Goal: Communication & Community: Answer question/provide support

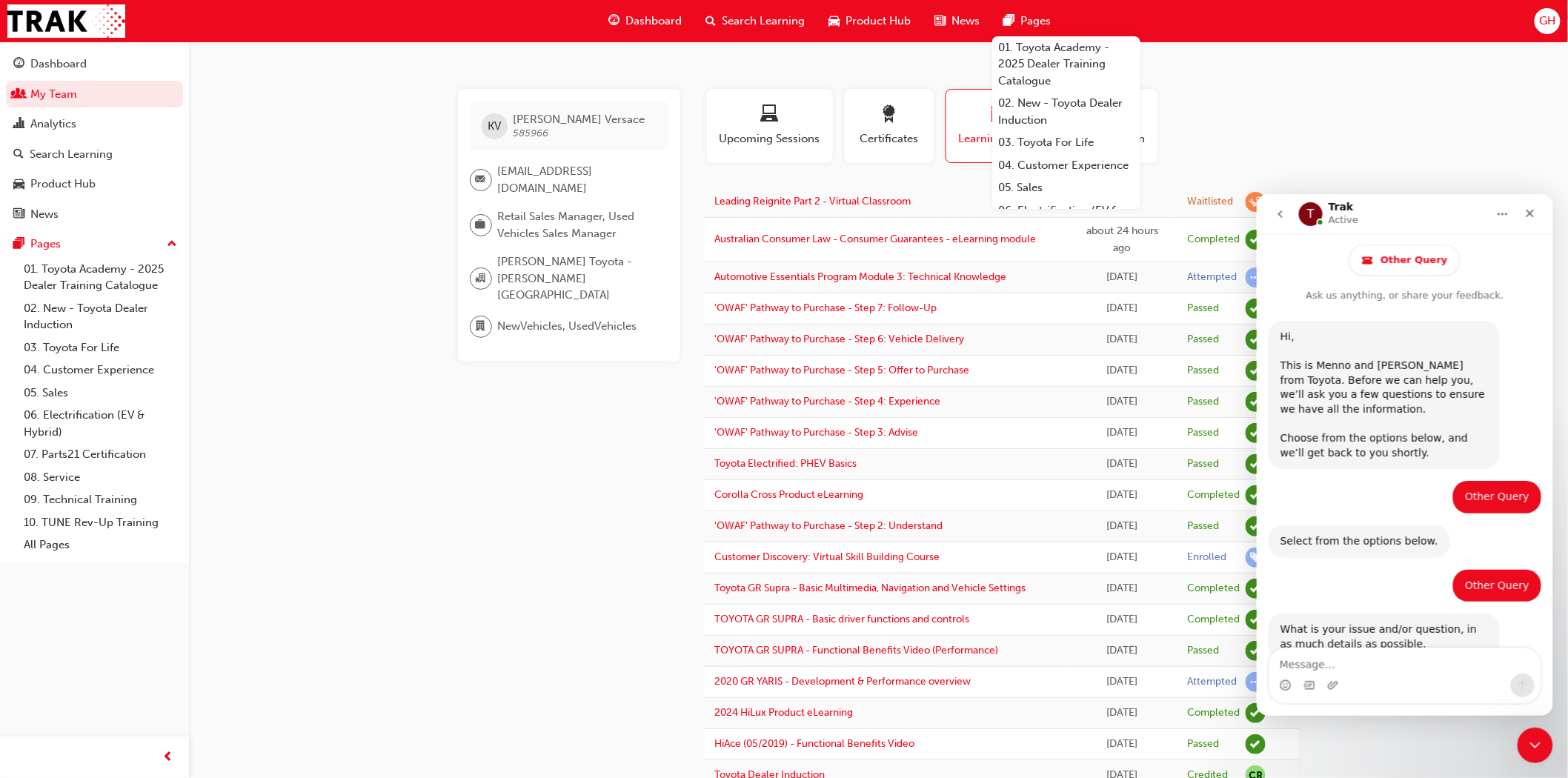
scroll to position [1194, 0]
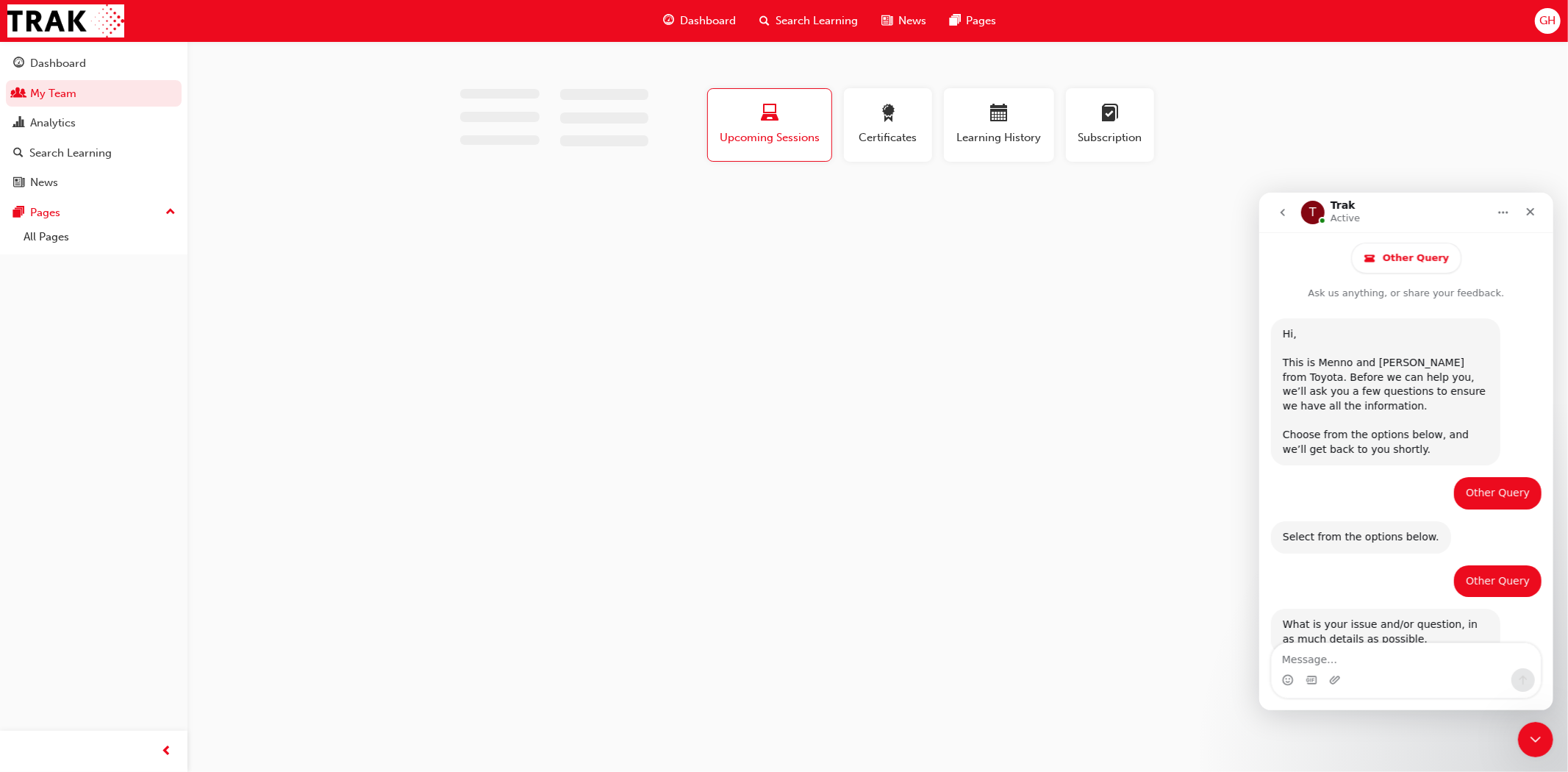
scroll to position [1185, 0]
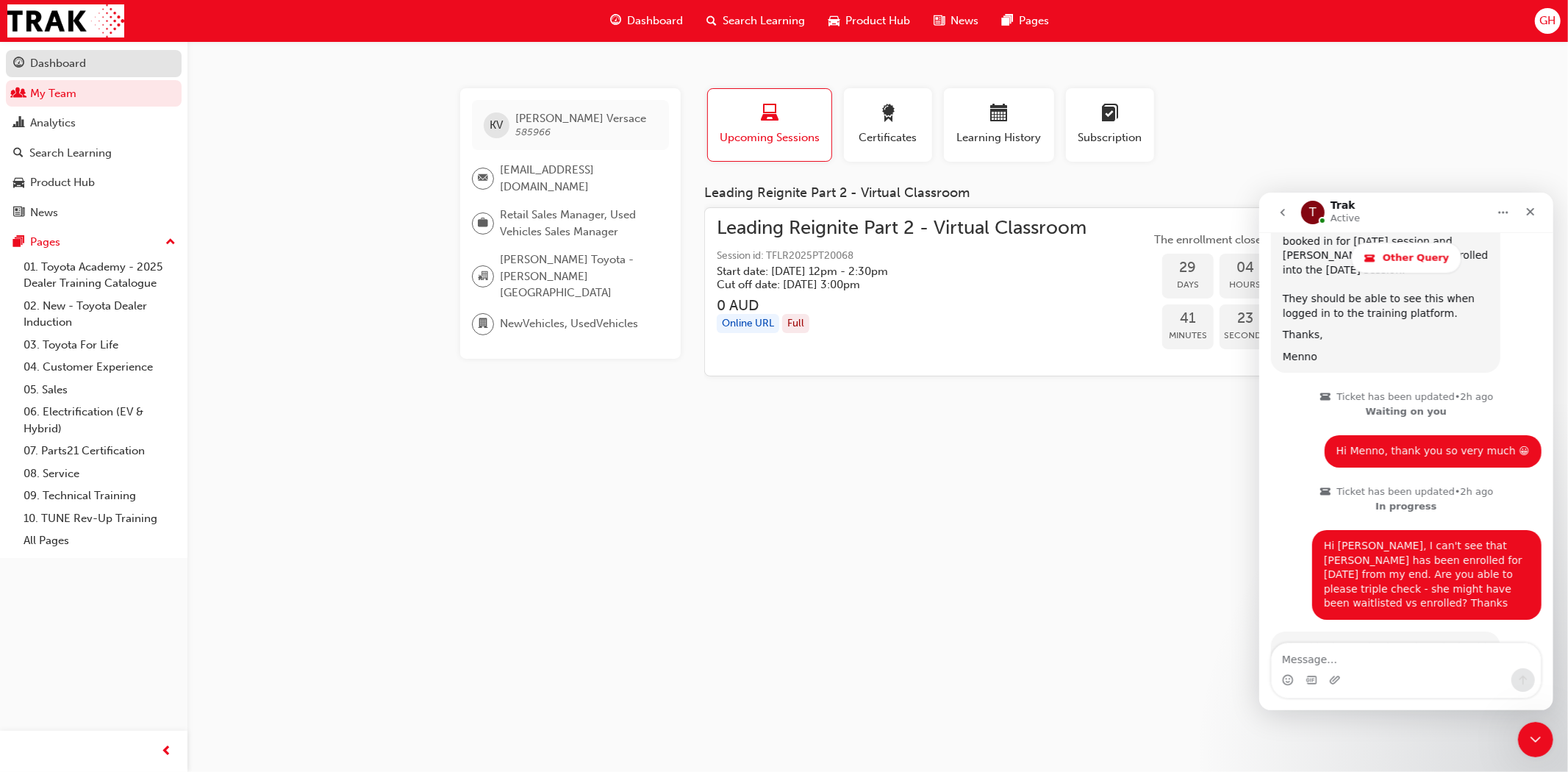
click at [78, 68] on div "Dashboard" at bounding box center [58, 64] width 56 height 17
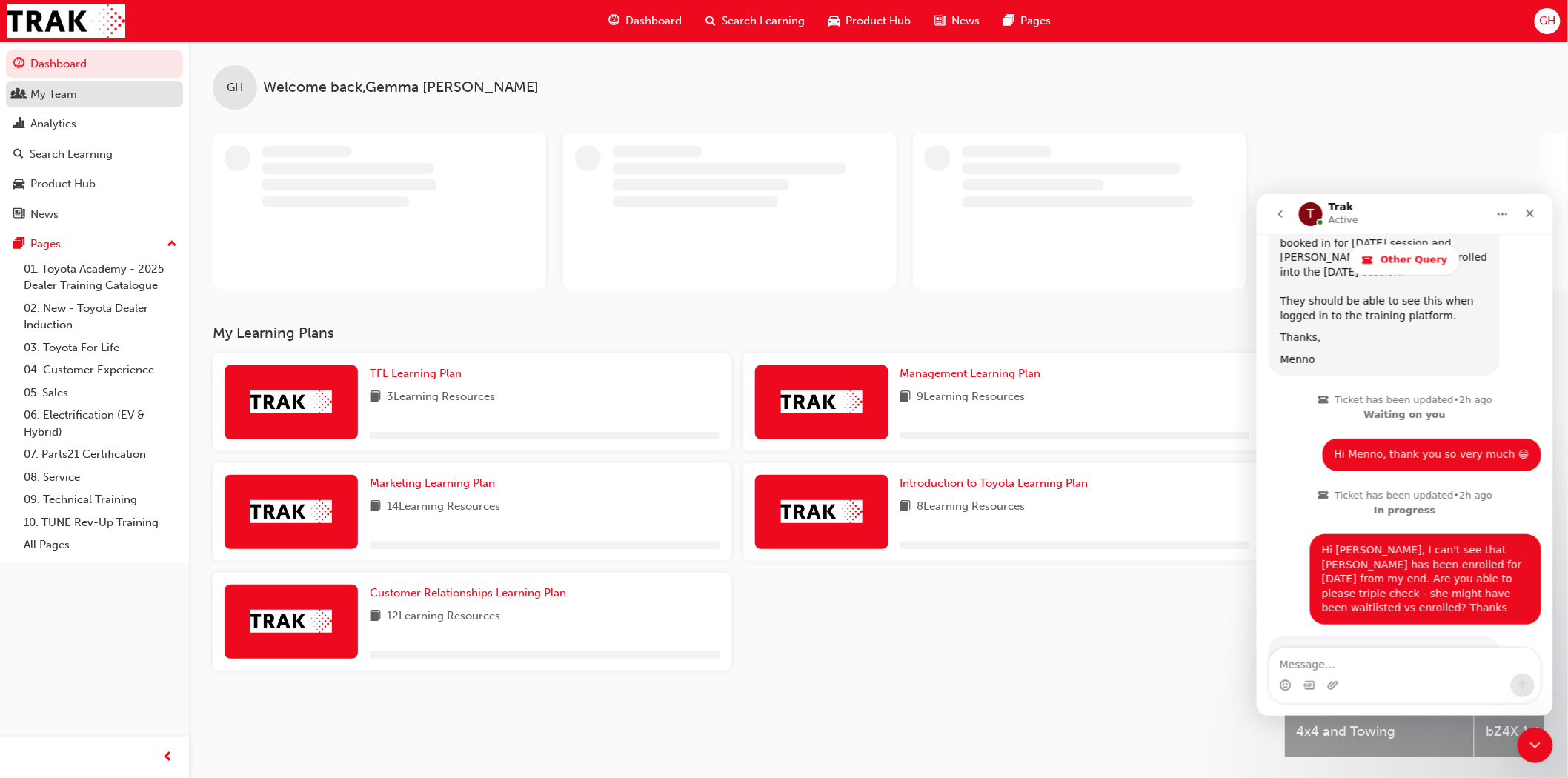
click at [77, 87] on div "My Team" at bounding box center [95, 95] width 162 height 19
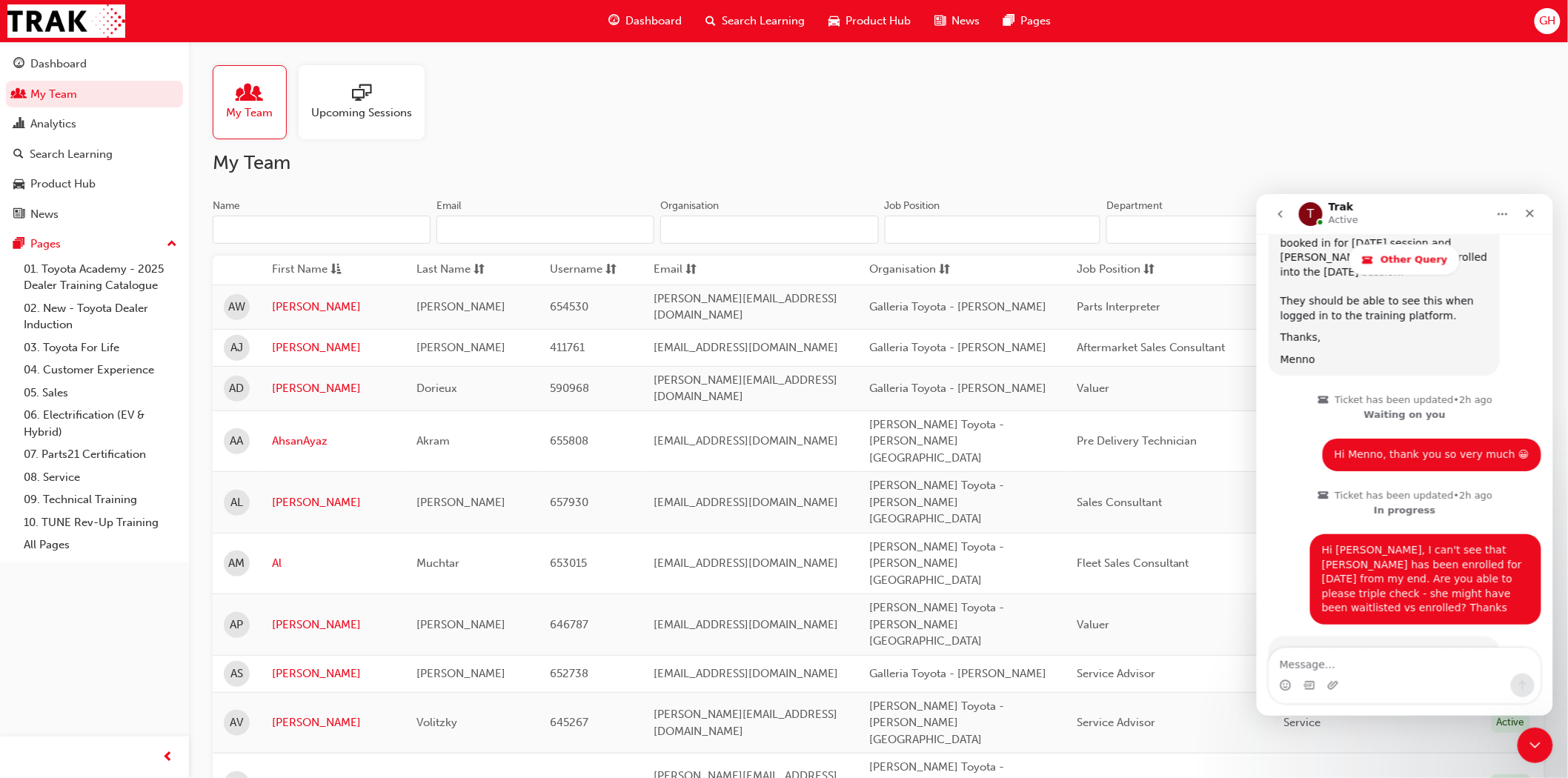
click at [285, 228] on input "Name" at bounding box center [321, 230] width 217 height 28
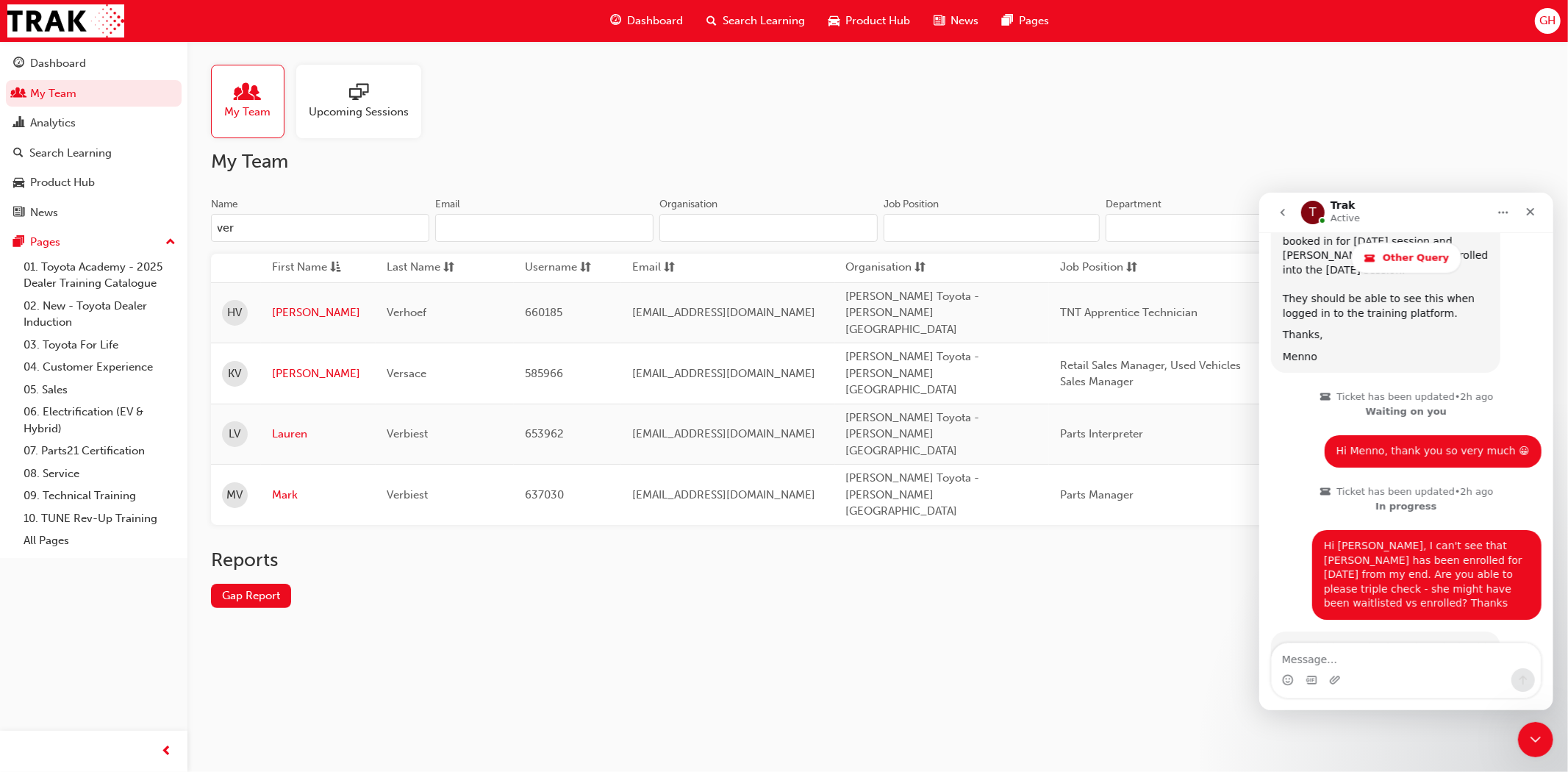
type input "vers"
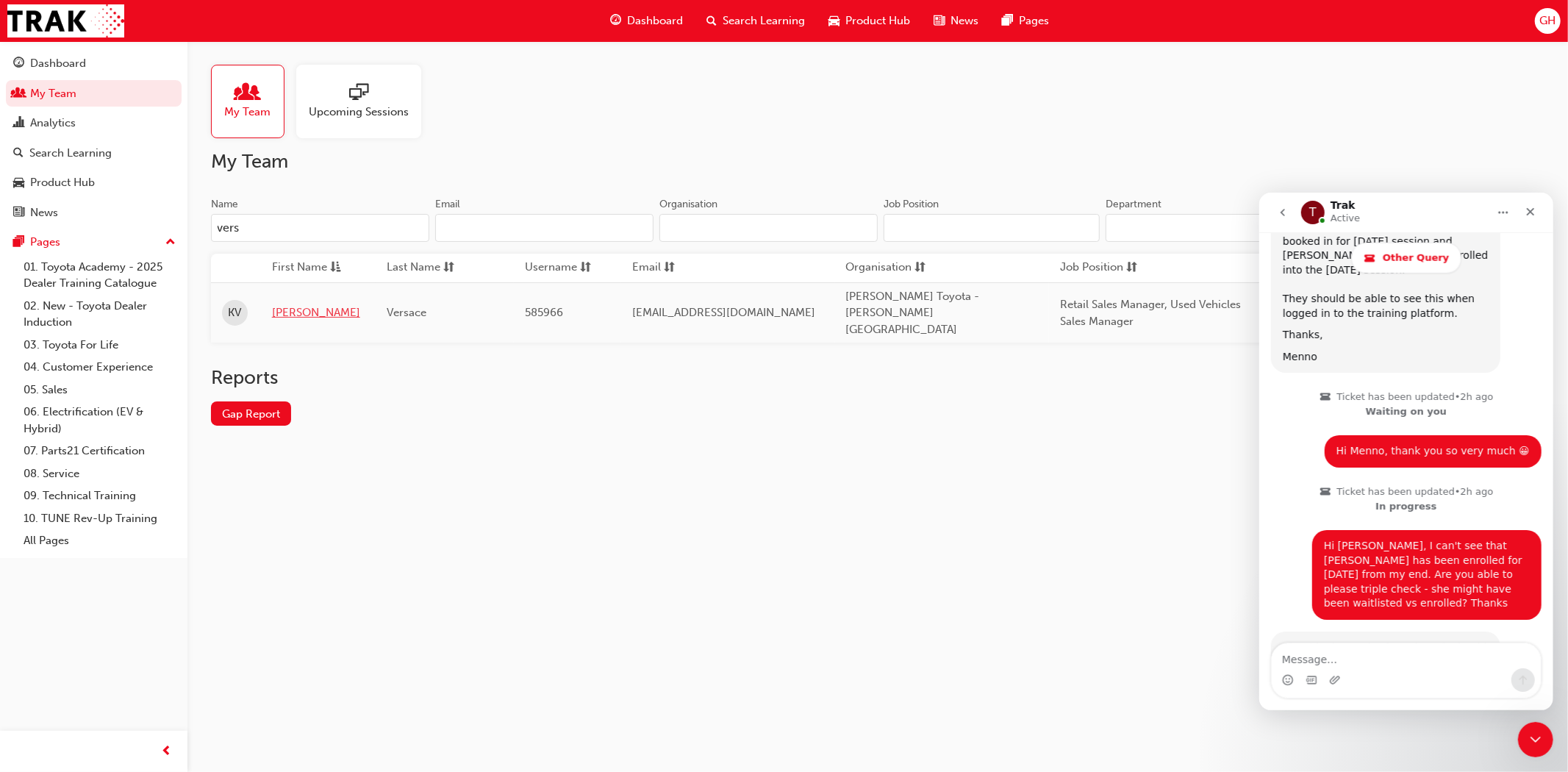
click at [292, 304] on link "[PERSON_NAME]" at bounding box center [318, 313] width 92 height 17
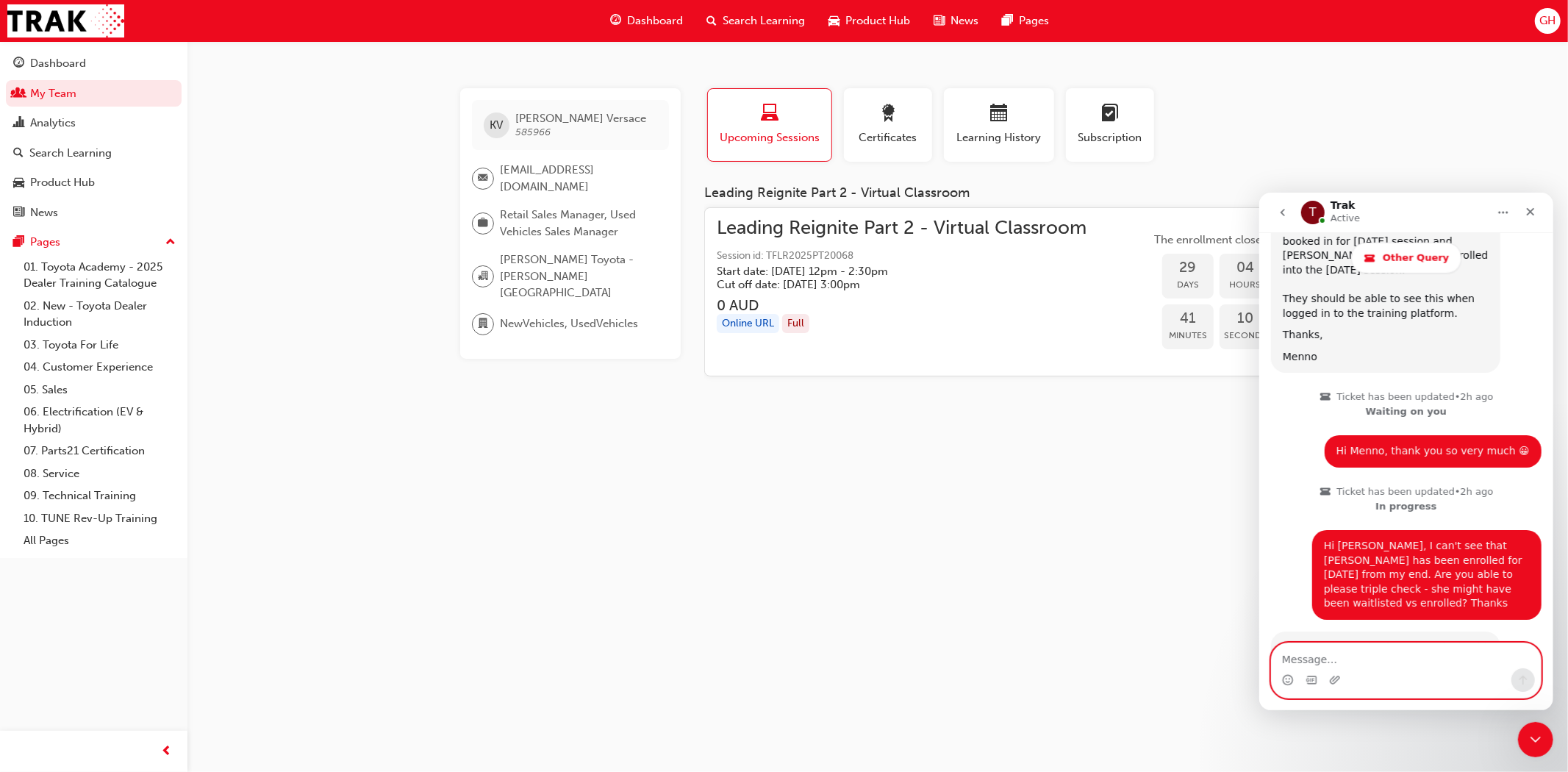
click at [1315, 662] on textarea "Message…" at bounding box center [1406, 655] width 269 height 25
type textarea "Hi [PERSON_NAME], it's showing correctly now. Thank you :)"
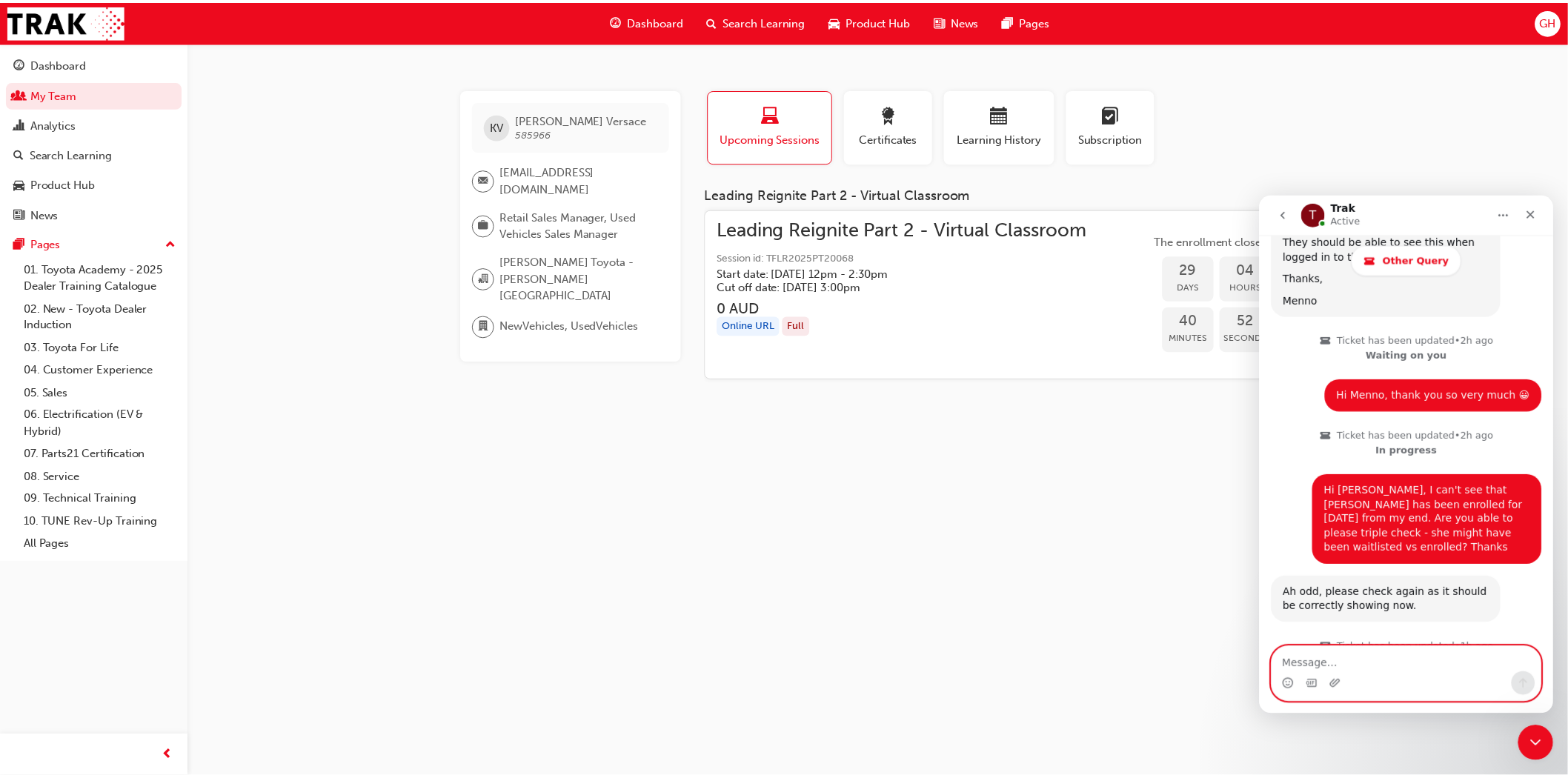
scroll to position [1305, 0]
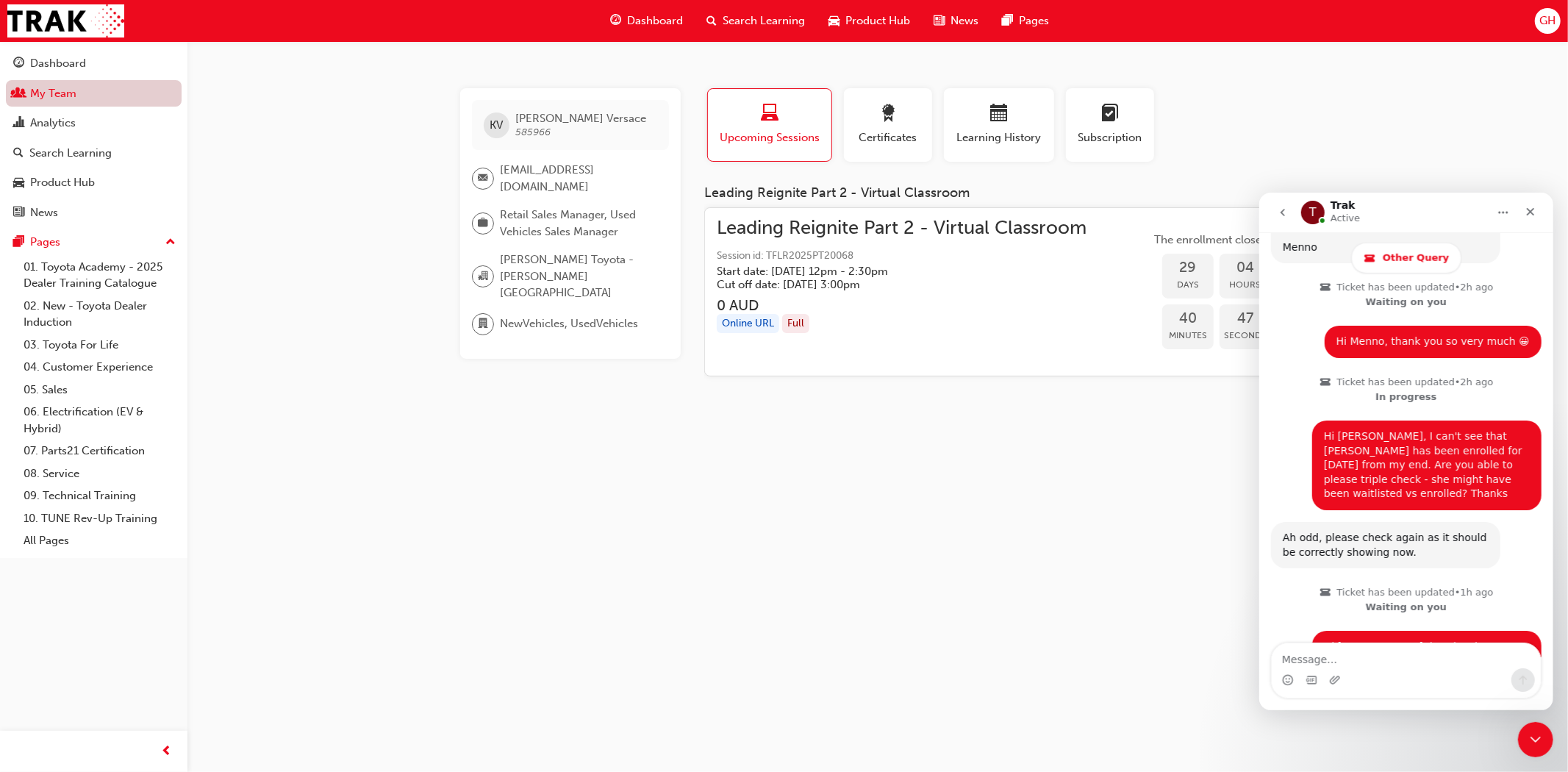
click at [67, 98] on link "My Team" at bounding box center [94, 93] width 176 height 27
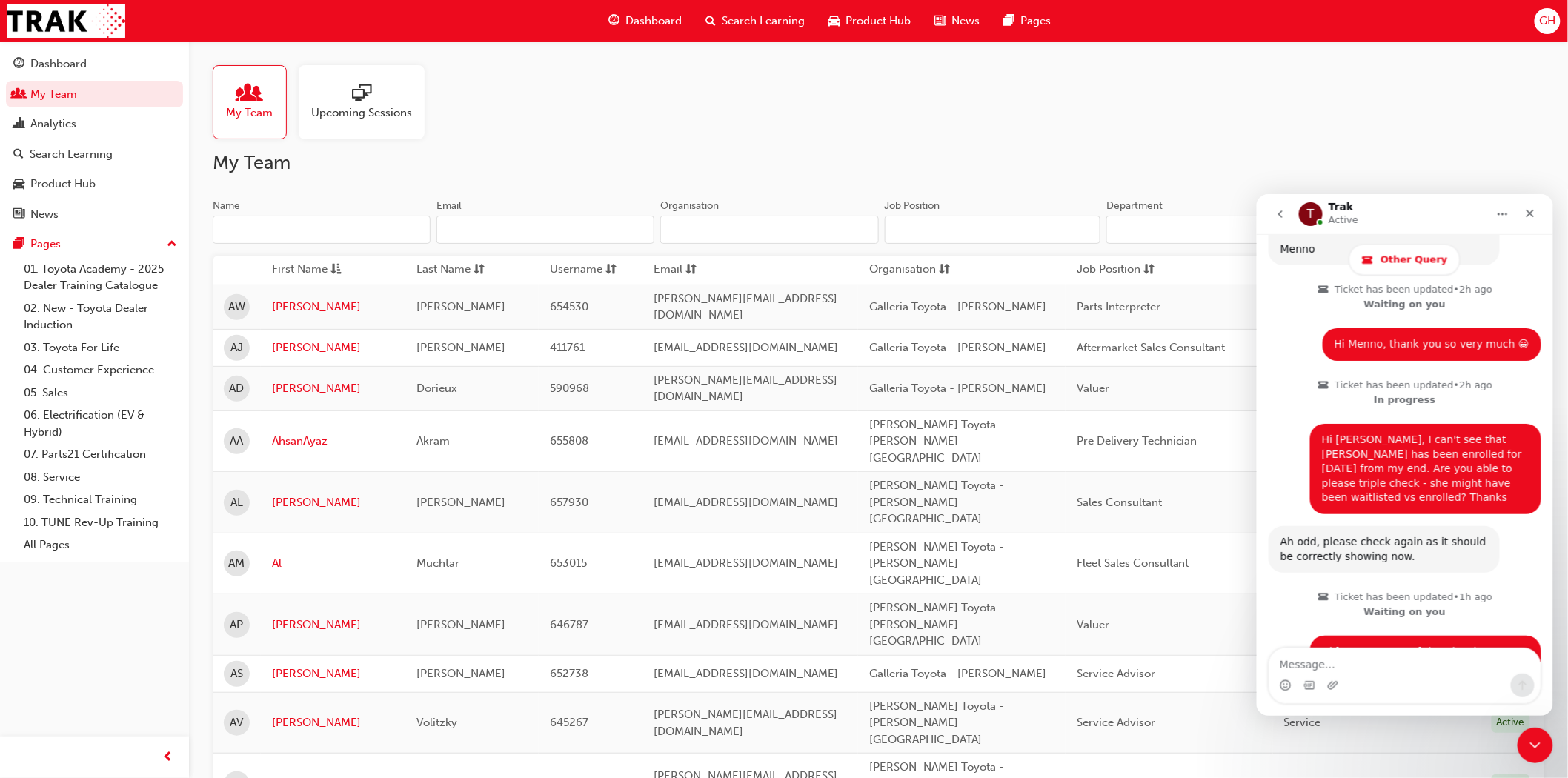
click at [283, 227] on input "Name" at bounding box center [321, 230] width 217 height 28
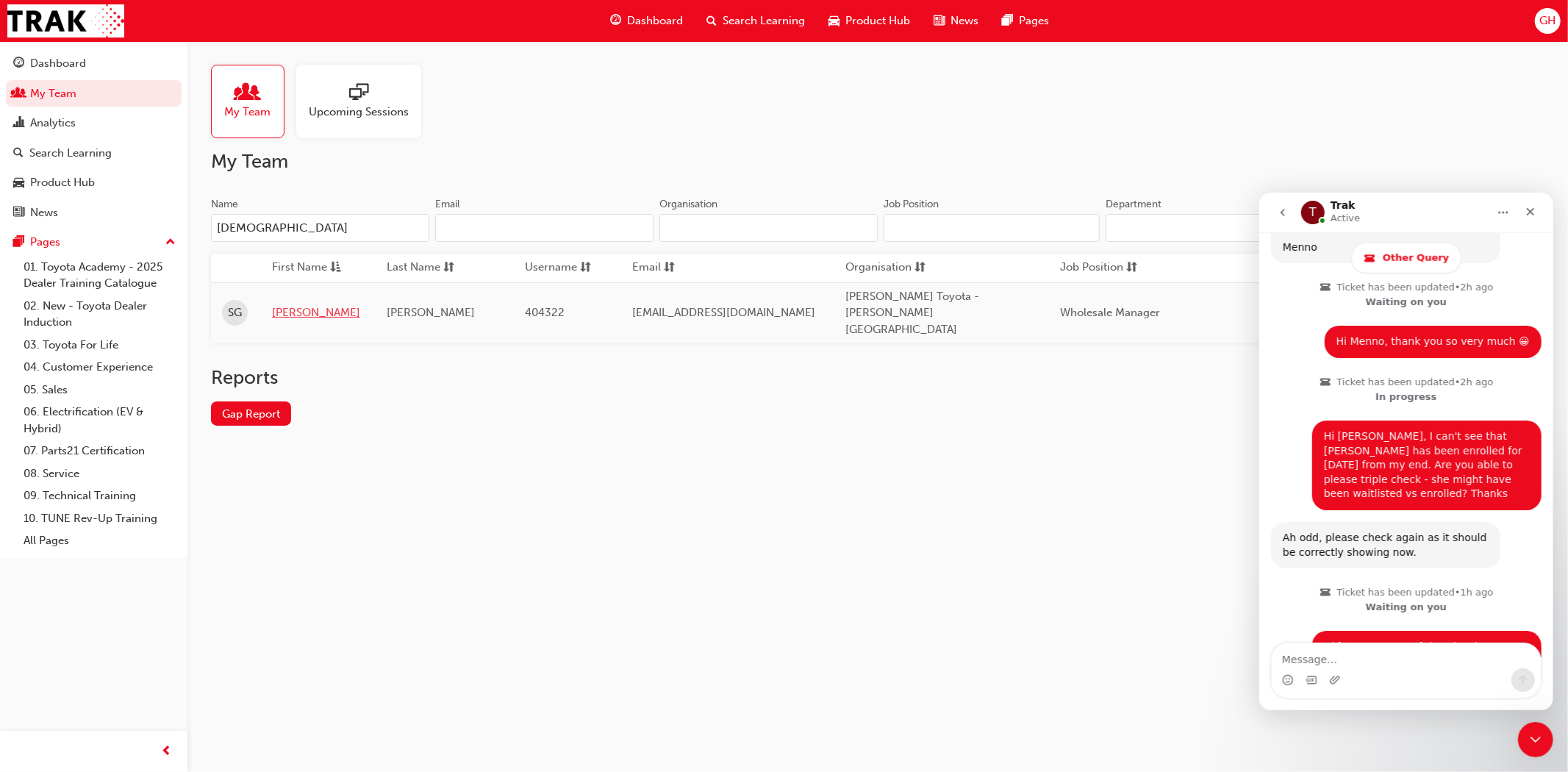
type input "[DEMOGRAPHIC_DATA]"
click at [287, 304] on link "[PERSON_NAME]" at bounding box center [318, 313] width 92 height 17
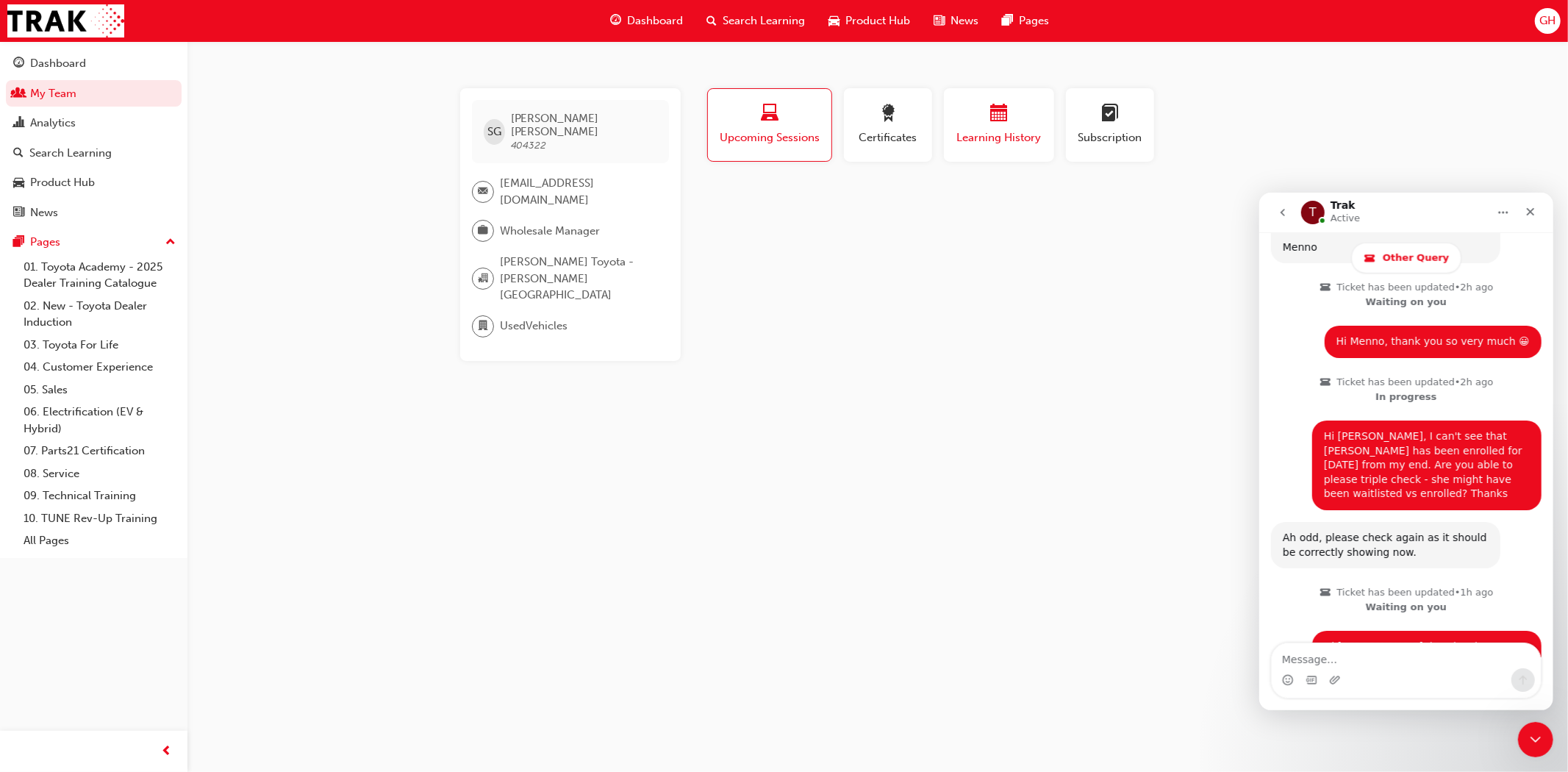
click at [1021, 141] on span "Learning History" at bounding box center [999, 138] width 88 height 17
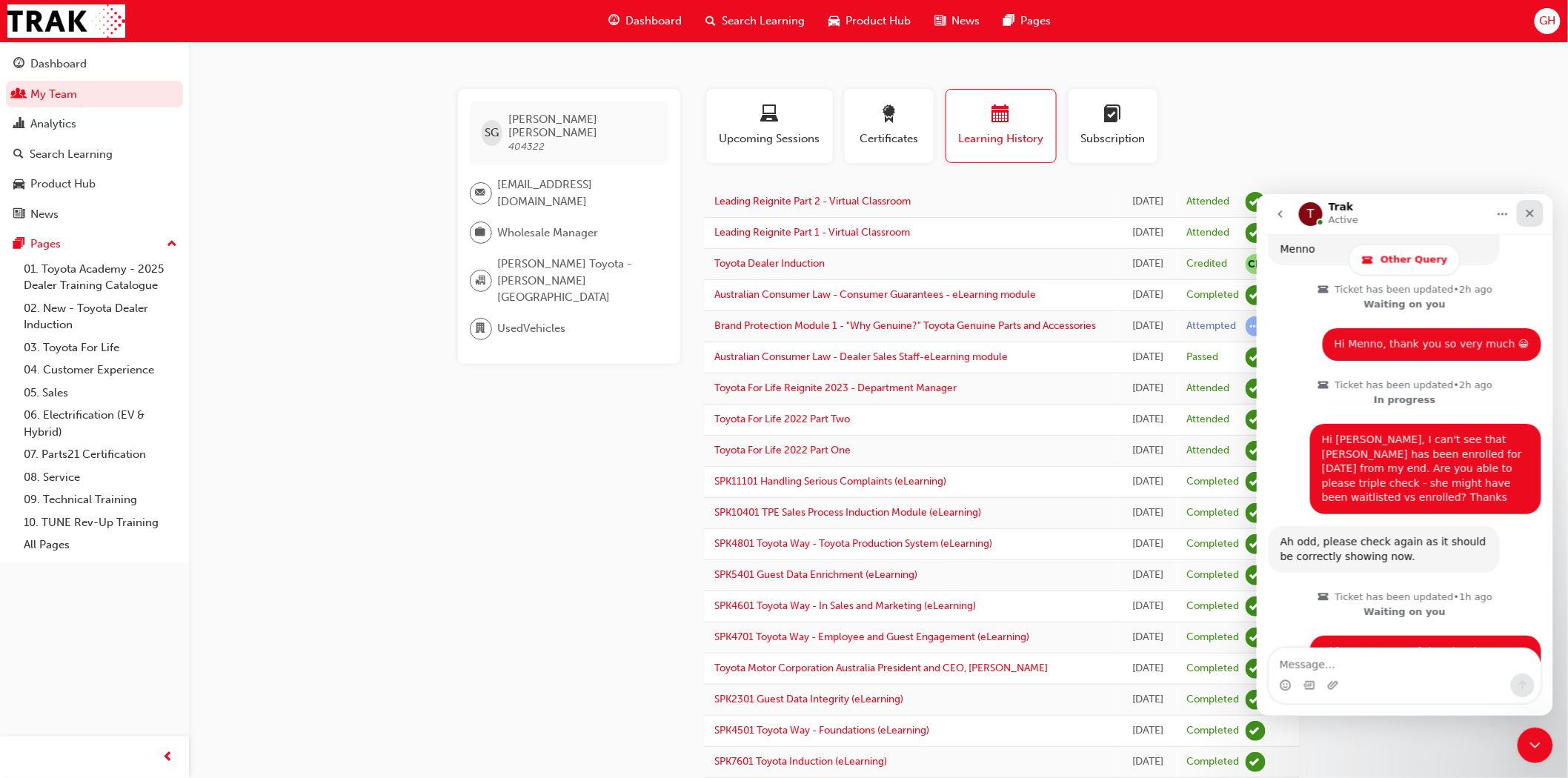
click at [1528, 210] on icon "Close" at bounding box center [1529, 212] width 12 height 12
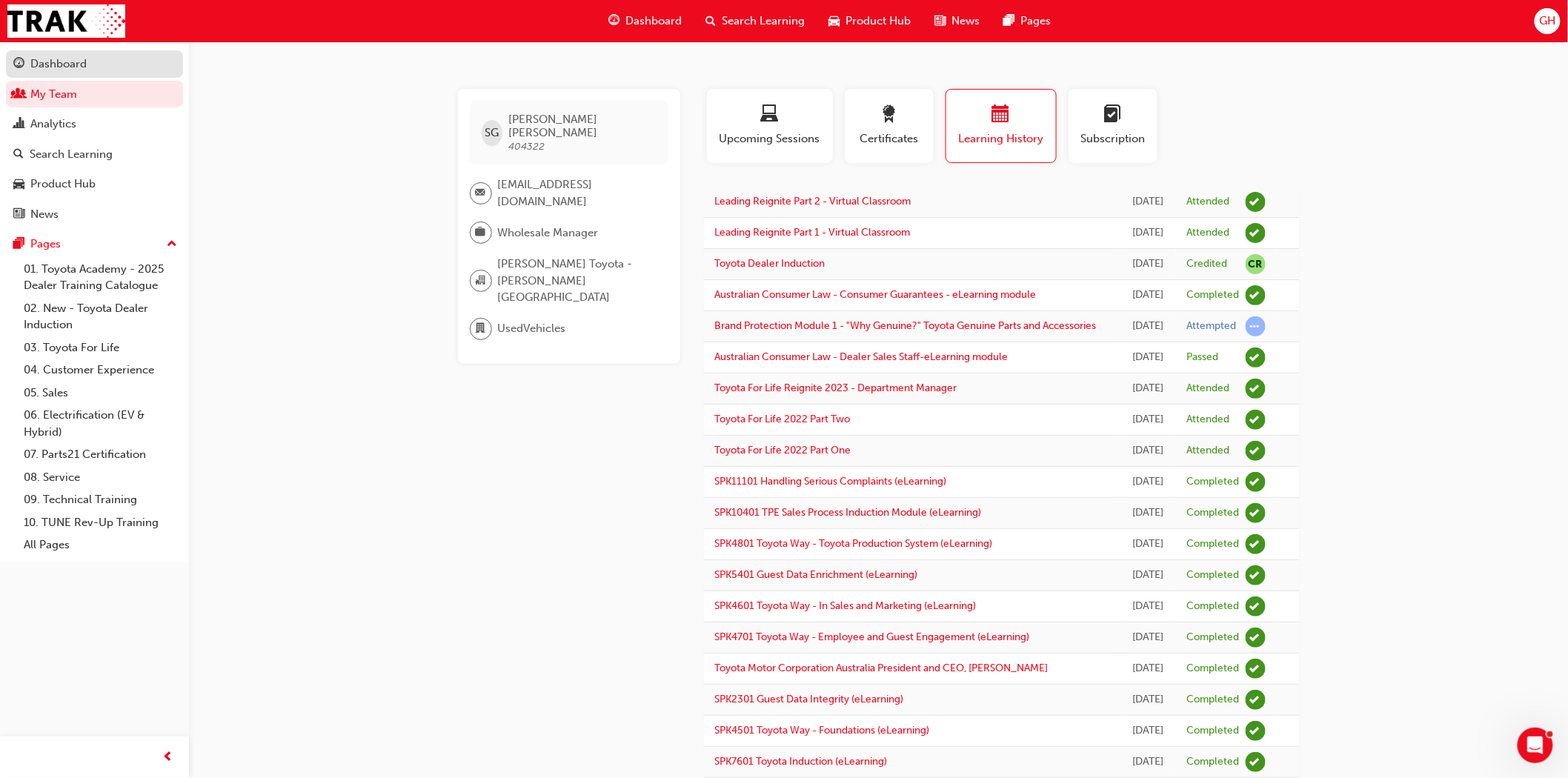
click at [49, 65] on div "Dashboard" at bounding box center [58, 65] width 56 height 17
